Goal: Task Accomplishment & Management: Manage account settings

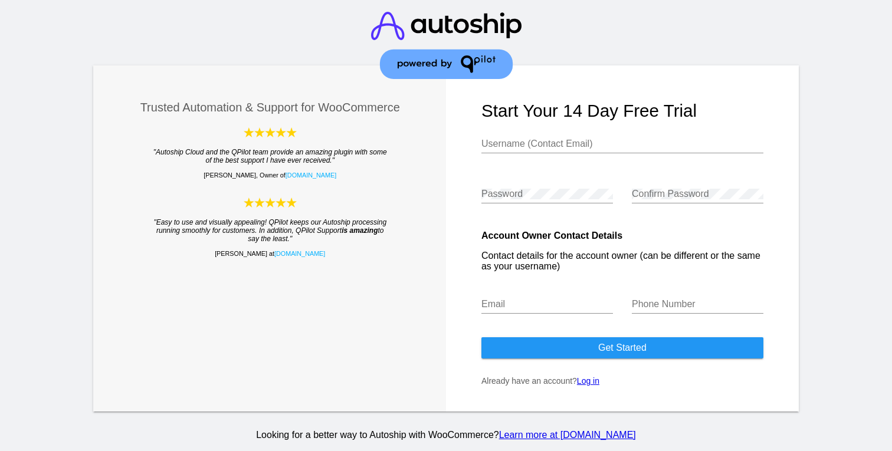
click at [588, 385] on link "Log in" at bounding box center [588, 380] width 22 height 9
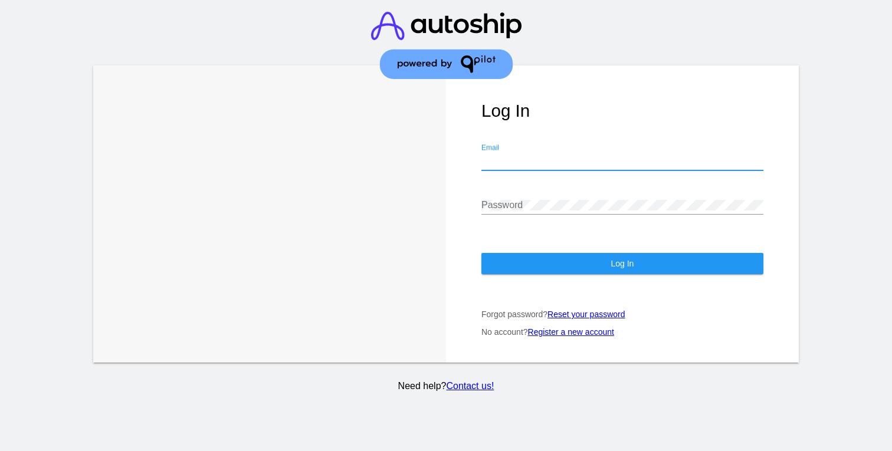
click at [540, 156] on input "Email" at bounding box center [622, 161] width 282 height 11
type input "[EMAIL_ADDRESS][DOMAIN_NAME]"
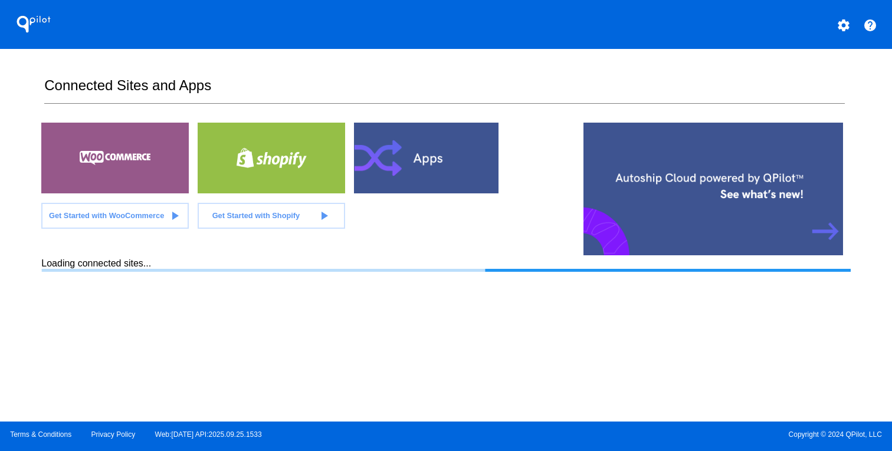
click at [840, 32] on mat-icon "settings" at bounding box center [843, 25] width 14 height 14
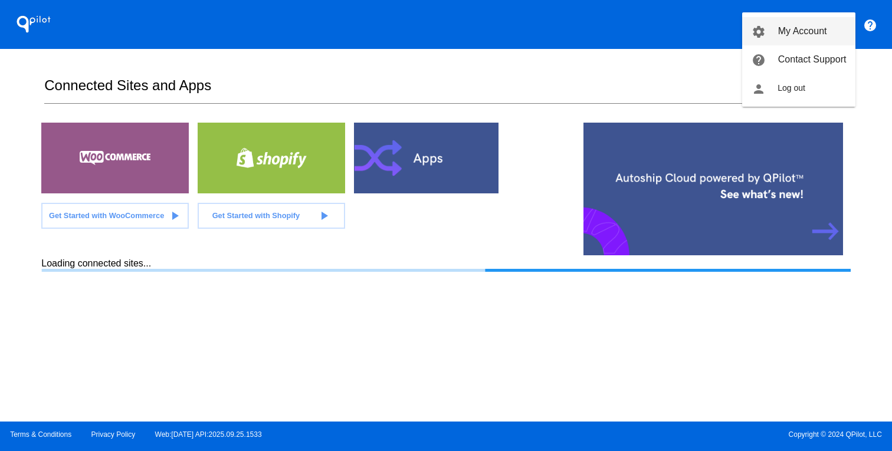
click at [793, 33] on span "My Account" at bounding box center [802, 31] width 49 height 10
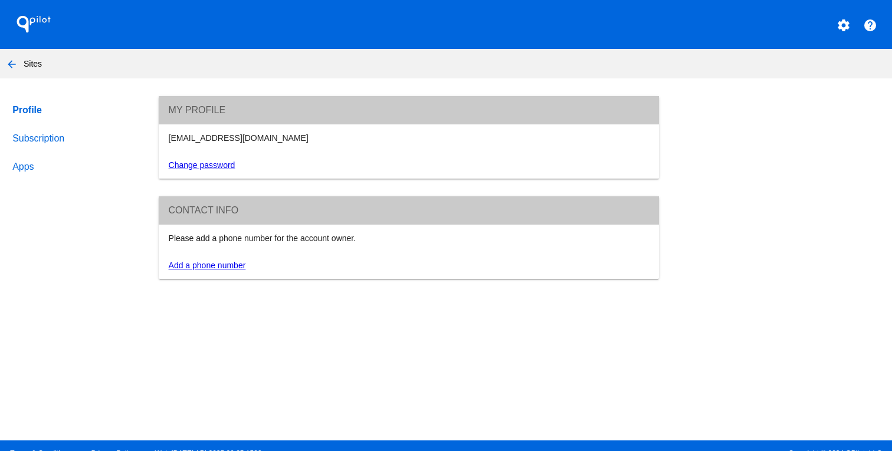
click at [47, 179] on link "Apps" at bounding box center [74, 167] width 129 height 28
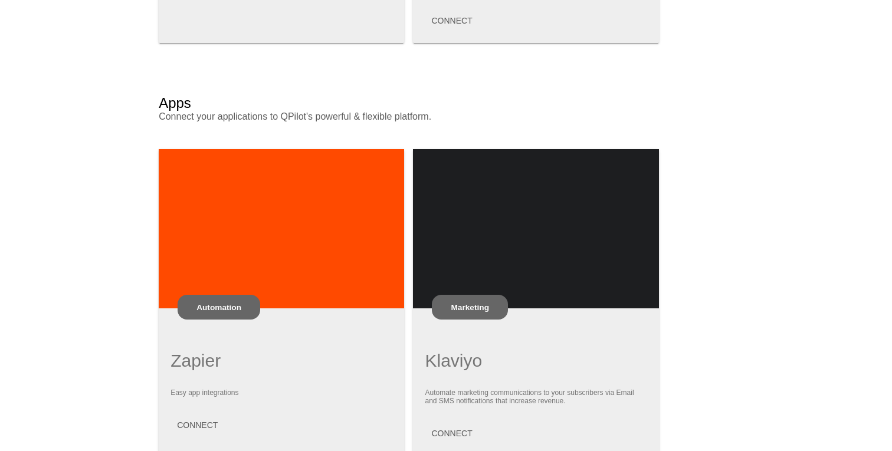
scroll to position [727, 0]
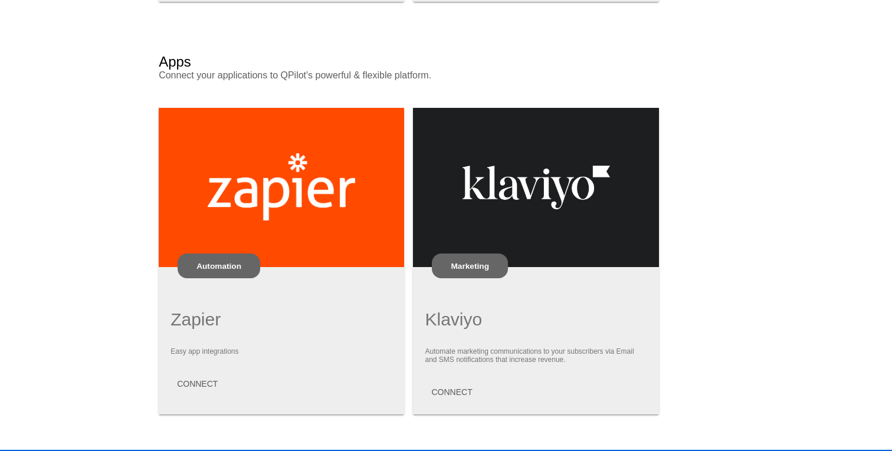
click at [500, 221] on div at bounding box center [535, 187] width 245 height 159
click at [456, 389] on button "CONNECT" at bounding box center [452, 392] width 60 height 21
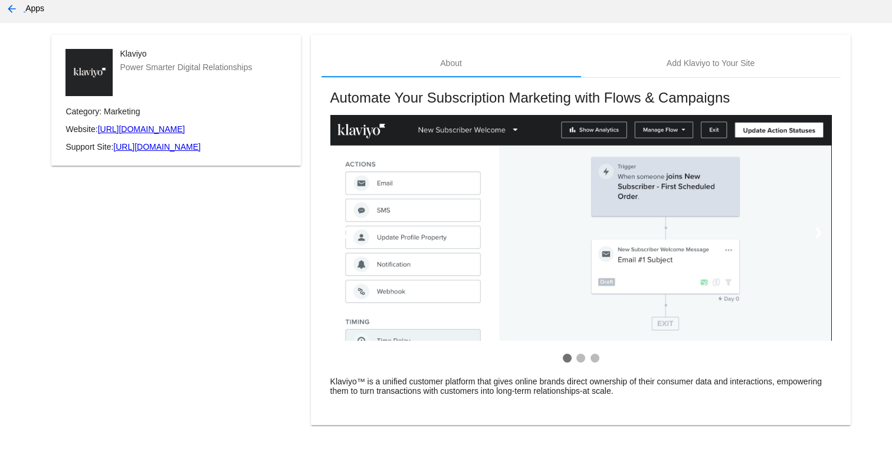
scroll to position [55, 0]
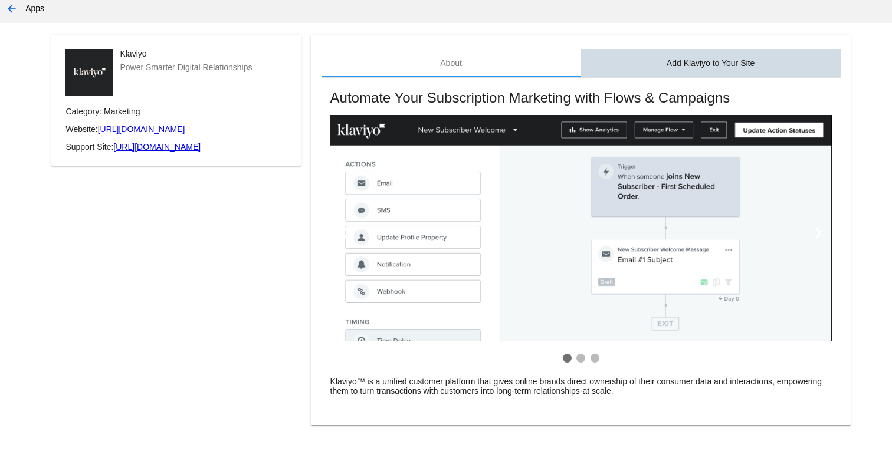
click at [681, 57] on div "Add Klaviyo to Your Site" at bounding box center [710, 63] width 259 height 28
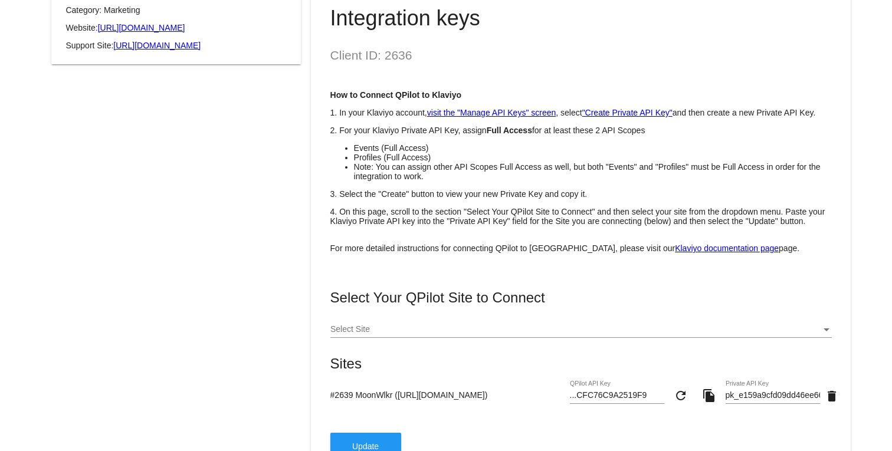
scroll to position [245, 0]
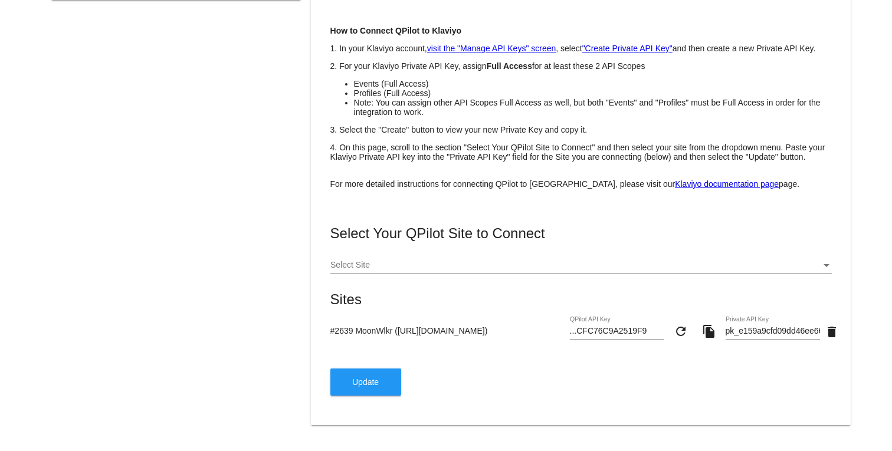
click at [771, 332] on input "pk_e159a9cfd09dd46ee666a57177b6365cbc" at bounding box center [772, 331] width 94 height 9
click at [784, 329] on input "pk_e159a9cfd09dd46ee666a57177b6365cbc" at bounding box center [772, 331] width 94 height 9
click at [801, 324] on div "pk_e159a9cfd09dd46ee666a57177b6365cbc Private API Key" at bounding box center [772, 328] width 94 height 23
paste input "2b4a321b12246b21f6966c9d553c75bacd"
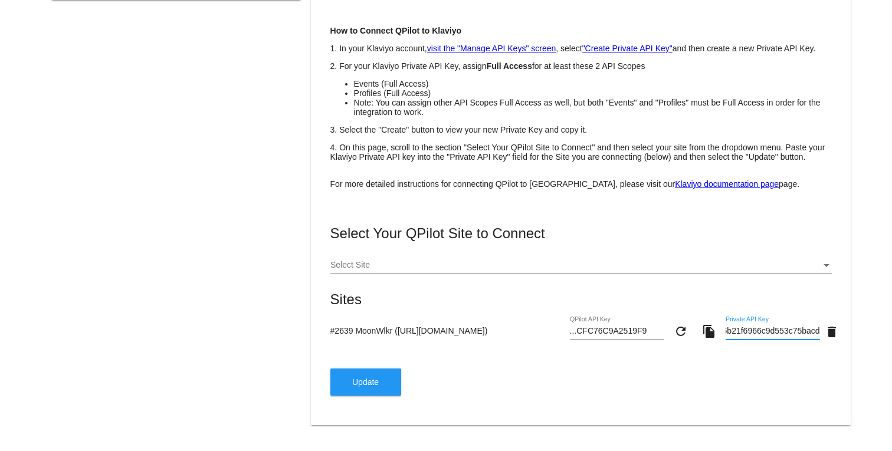
scroll to position [0, 74]
type input "pk_2b4a321b12246b21f6966c9d553c75bacd"
click at [669, 319] on button "refresh" at bounding box center [681, 331] width 24 height 24
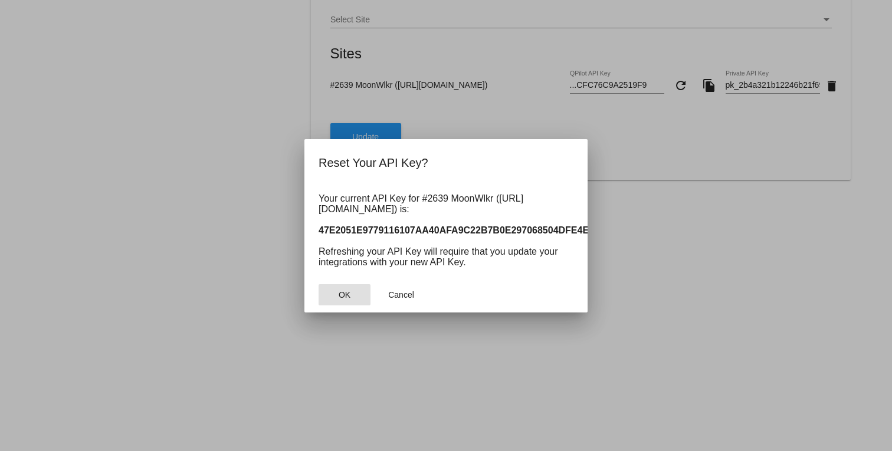
click at [353, 297] on button "OK" at bounding box center [344, 294] width 52 height 21
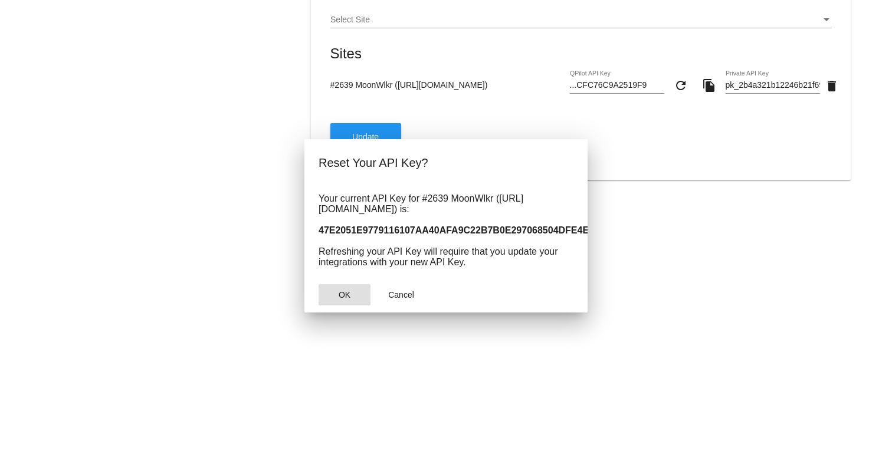
scroll to position [0, 74]
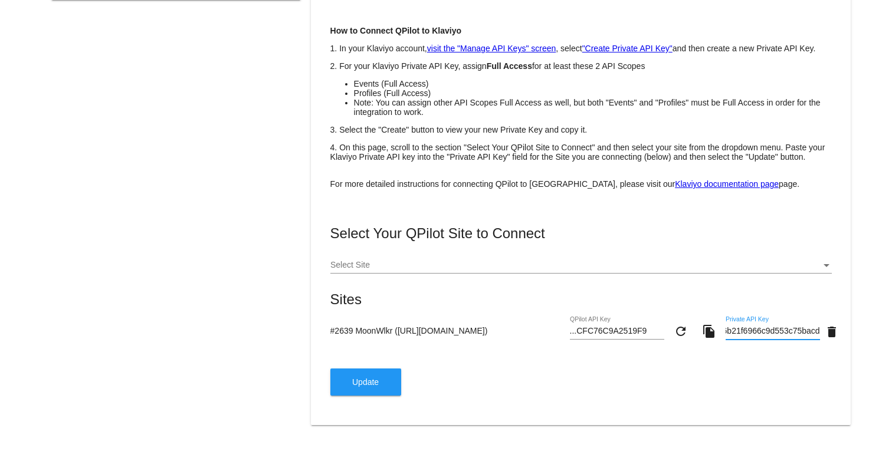
type input "...EEA4FEA8EBADF2"
click at [799, 330] on input "pk_2b4a321b12246b21f6966c9d553c75bacd" at bounding box center [772, 331] width 94 height 9
click at [357, 382] on span "Update" at bounding box center [365, 381] width 27 height 9
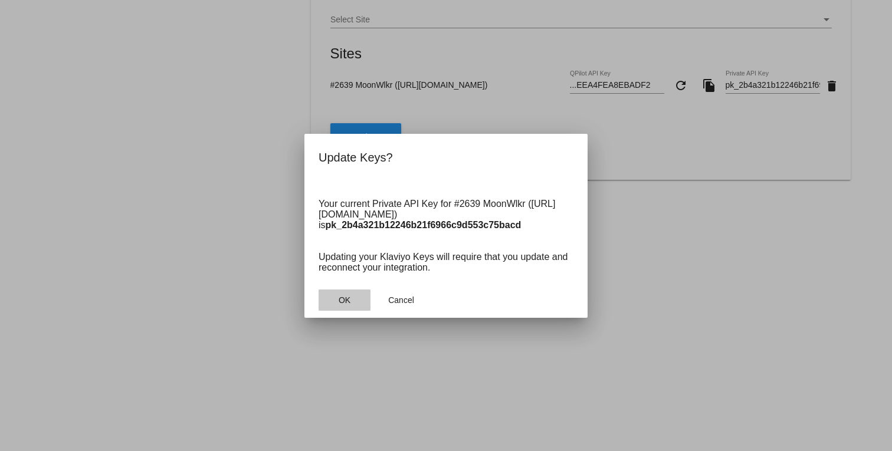
click at [349, 305] on span "OK" at bounding box center [345, 299] width 12 height 9
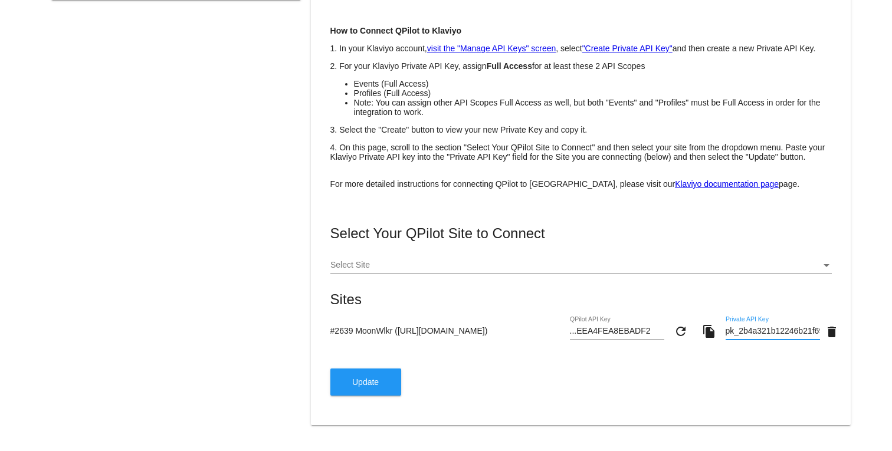
click at [753, 330] on input "pk_2b4a321b12246b21f6966c9d553c75bacd" at bounding box center [772, 331] width 94 height 9
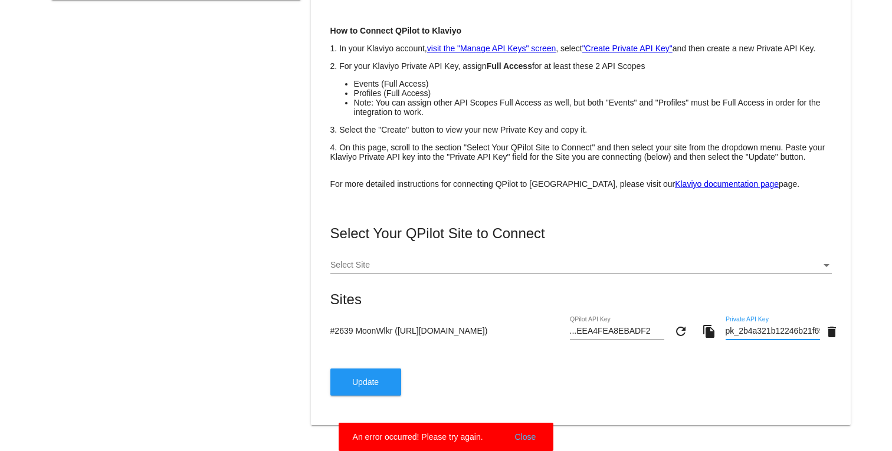
scroll to position [0, 74]
click at [777, 331] on input "pk_2b4a321b12246b21f6966c9d553c75bacd" at bounding box center [772, 331] width 94 height 9
click at [793, 333] on input "pk_2b4a321b12246b21f6966c9d553c75bacd" at bounding box center [772, 331] width 94 height 9
